Goal: Task Accomplishment & Management: Use online tool/utility

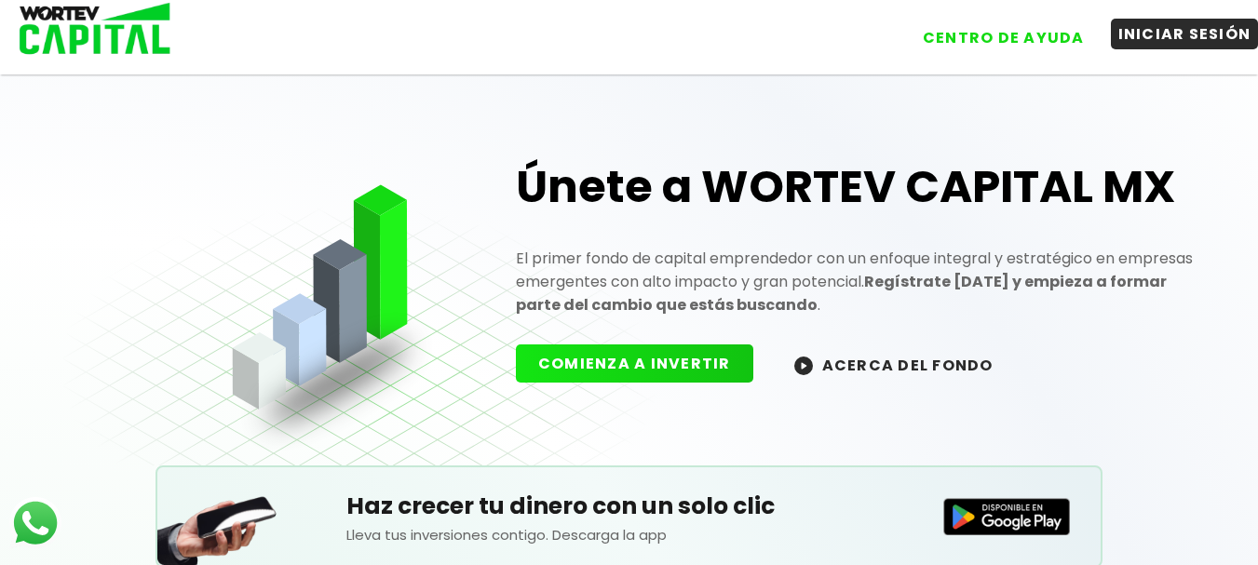
click at [1143, 34] on button "INICIAR SESIÓN" at bounding box center [1185, 34] width 148 height 31
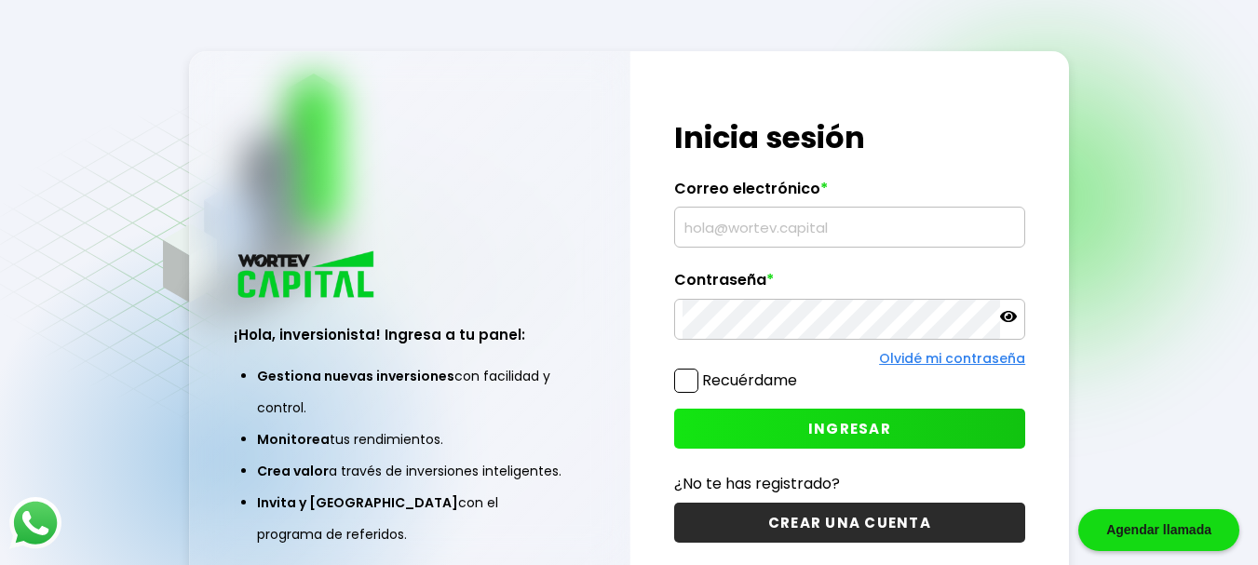
type input "[EMAIL_ADDRESS][DOMAIN_NAME]"
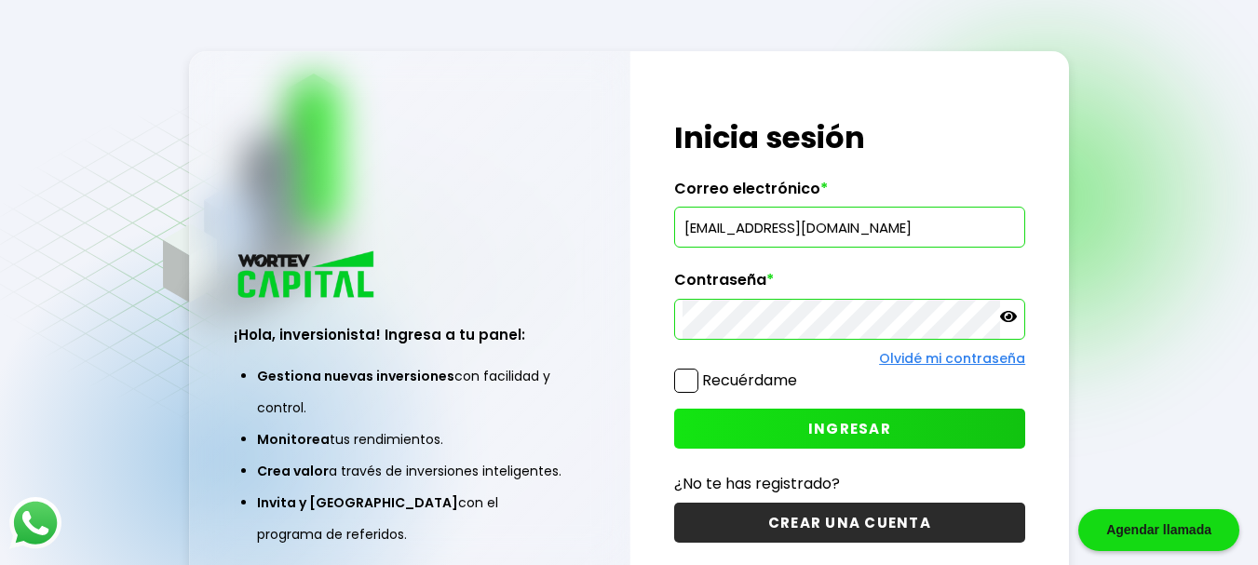
click at [694, 375] on span at bounding box center [686, 381] width 24 height 24
click at [801, 371] on input "Recuérdame" at bounding box center [801, 371] width 0 height 0
click at [766, 421] on button "INGRESAR" at bounding box center [850, 429] width 352 height 40
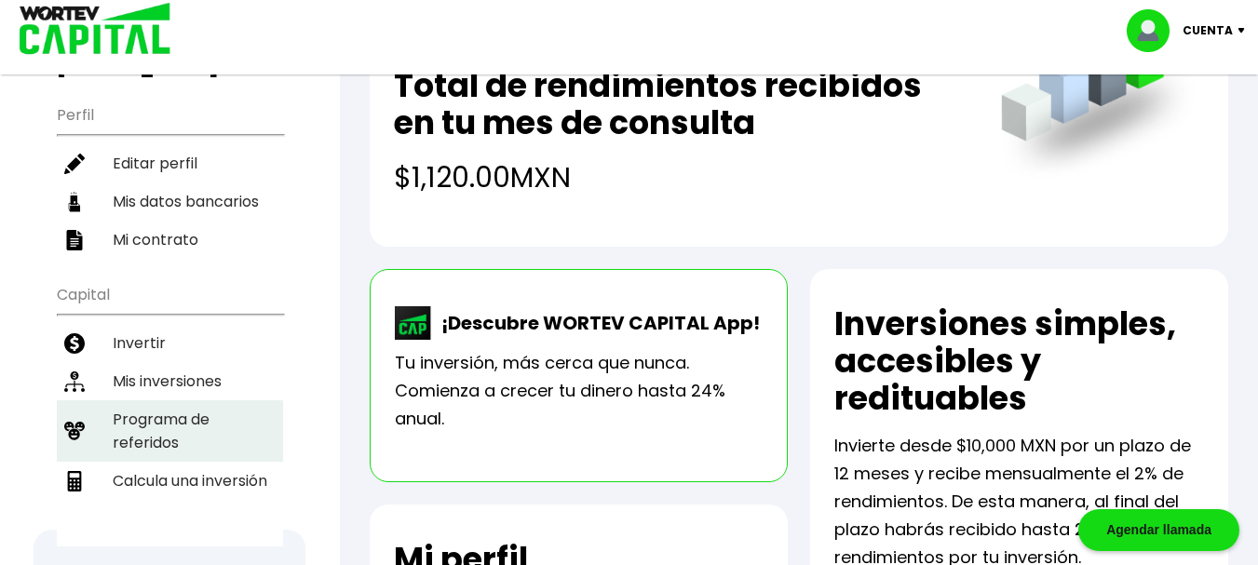
scroll to position [186, 0]
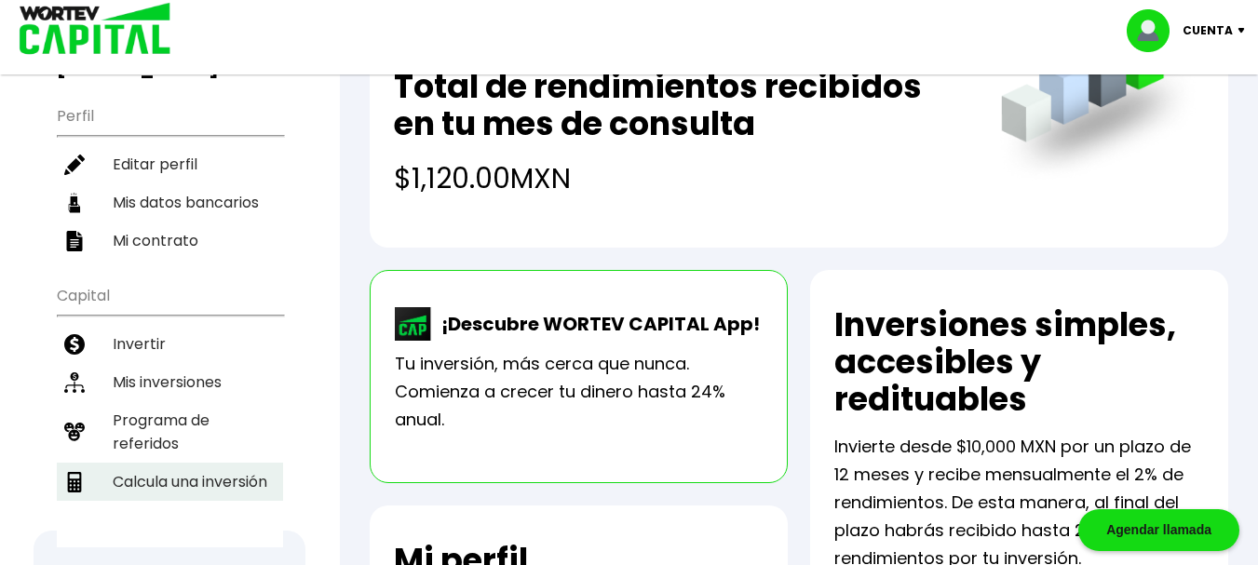
click at [191, 463] on li "Calcula una inversión" at bounding box center [170, 482] width 226 height 38
select select "1"
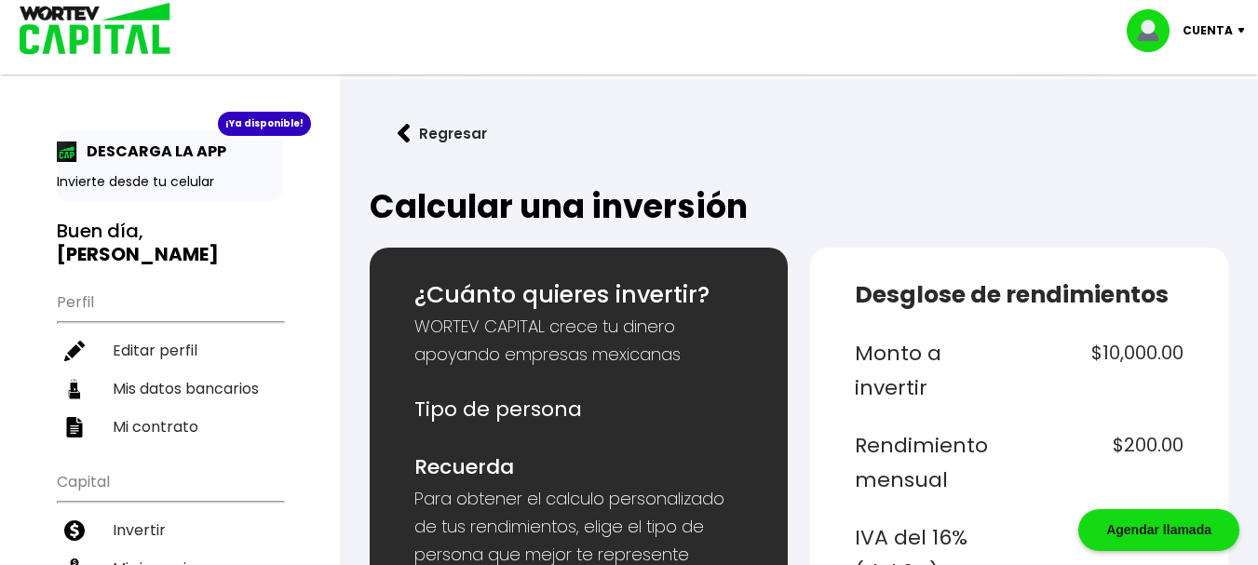
scroll to position [372, 0]
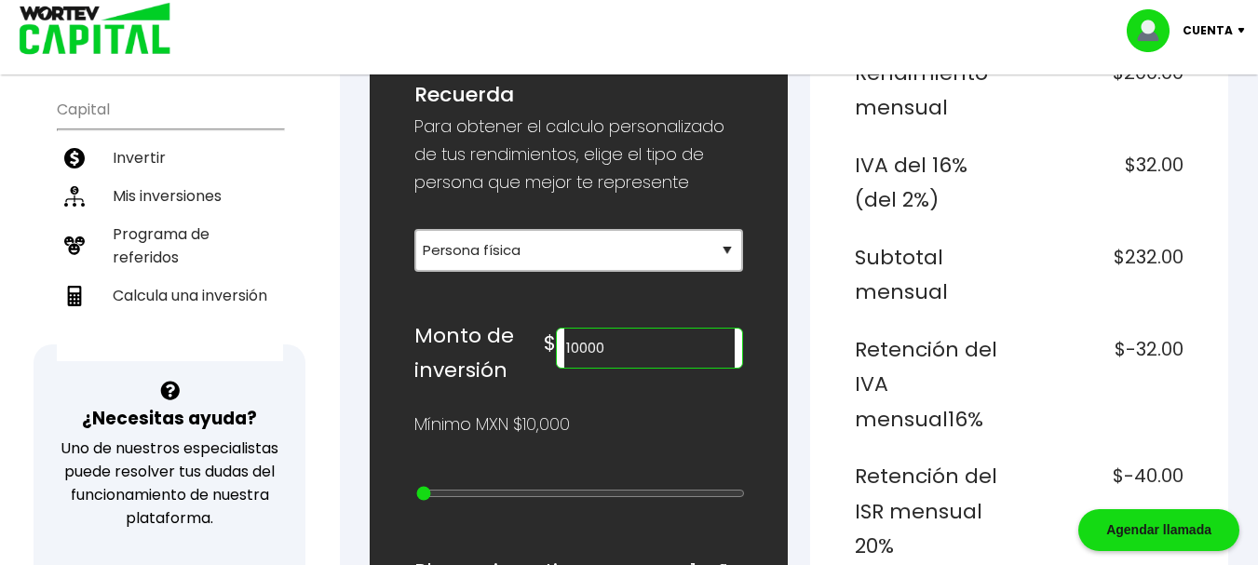
click at [604, 345] on input "10000" at bounding box center [649, 348] width 170 height 39
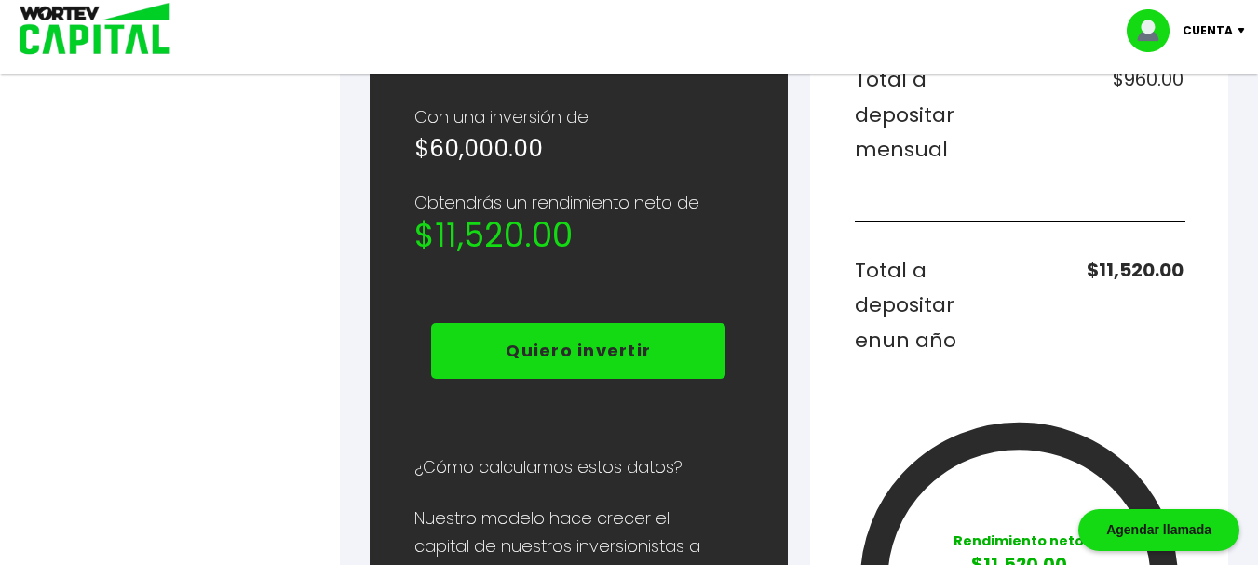
scroll to position [1024, 0]
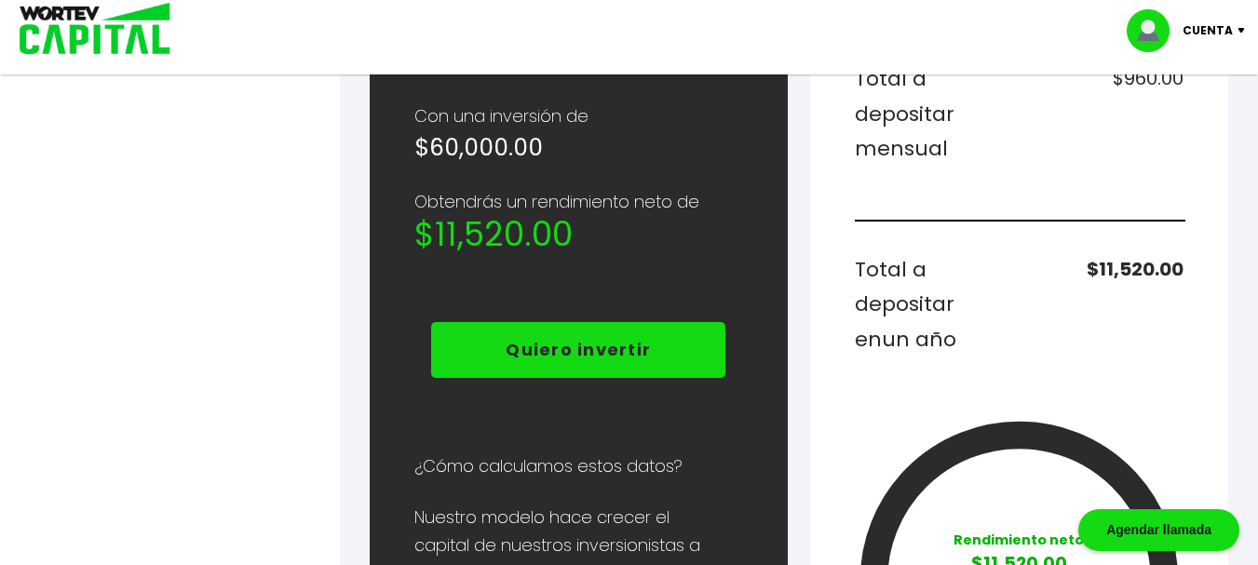
type input "60000"
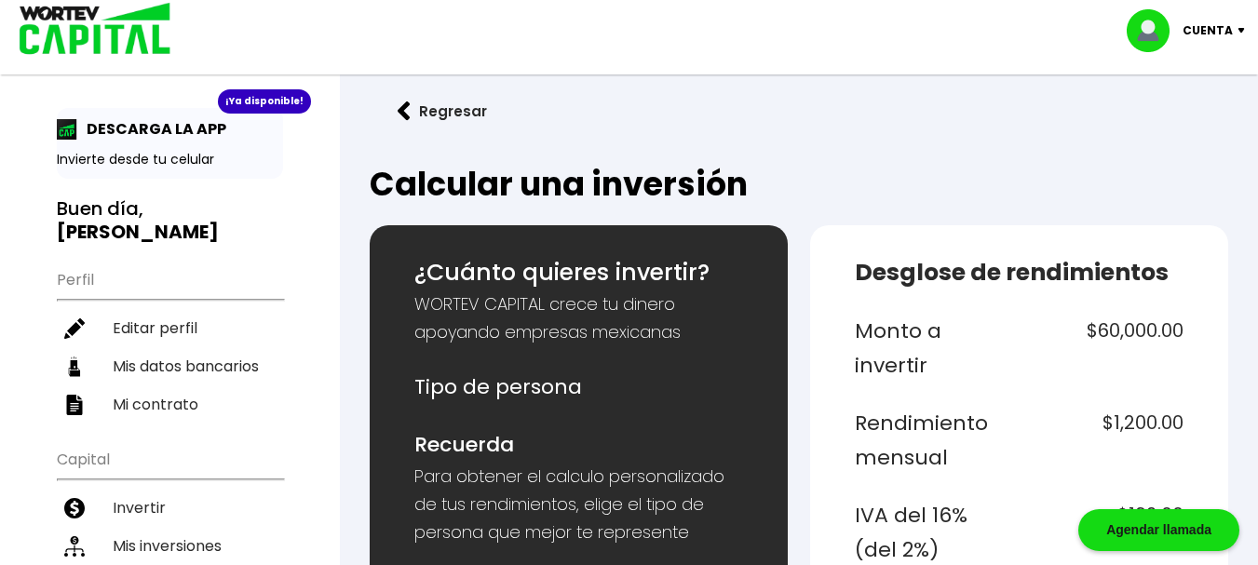
scroll to position [0, 0]
